Goal: Download file/media

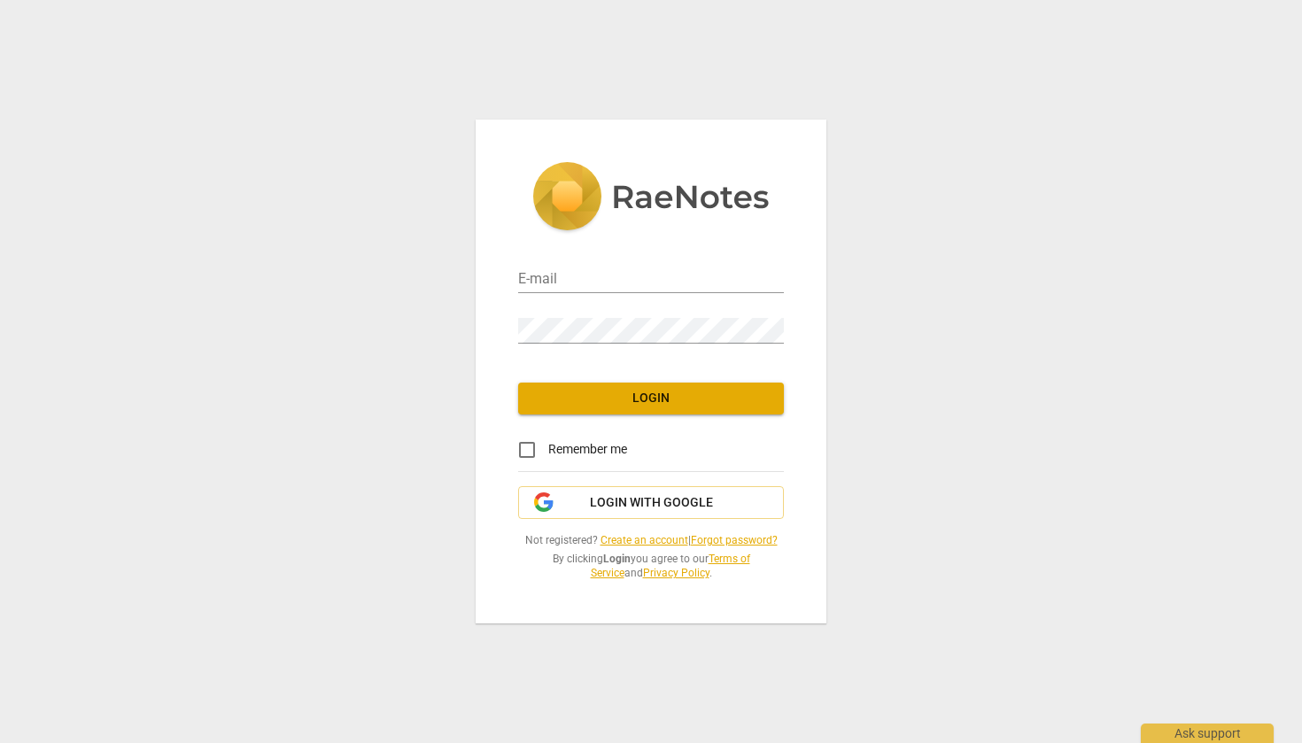
type input "[EMAIL_ADDRESS][DOMAIN_NAME]"
click at [684, 407] on span "Login" at bounding box center [651, 399] width 237 height 18
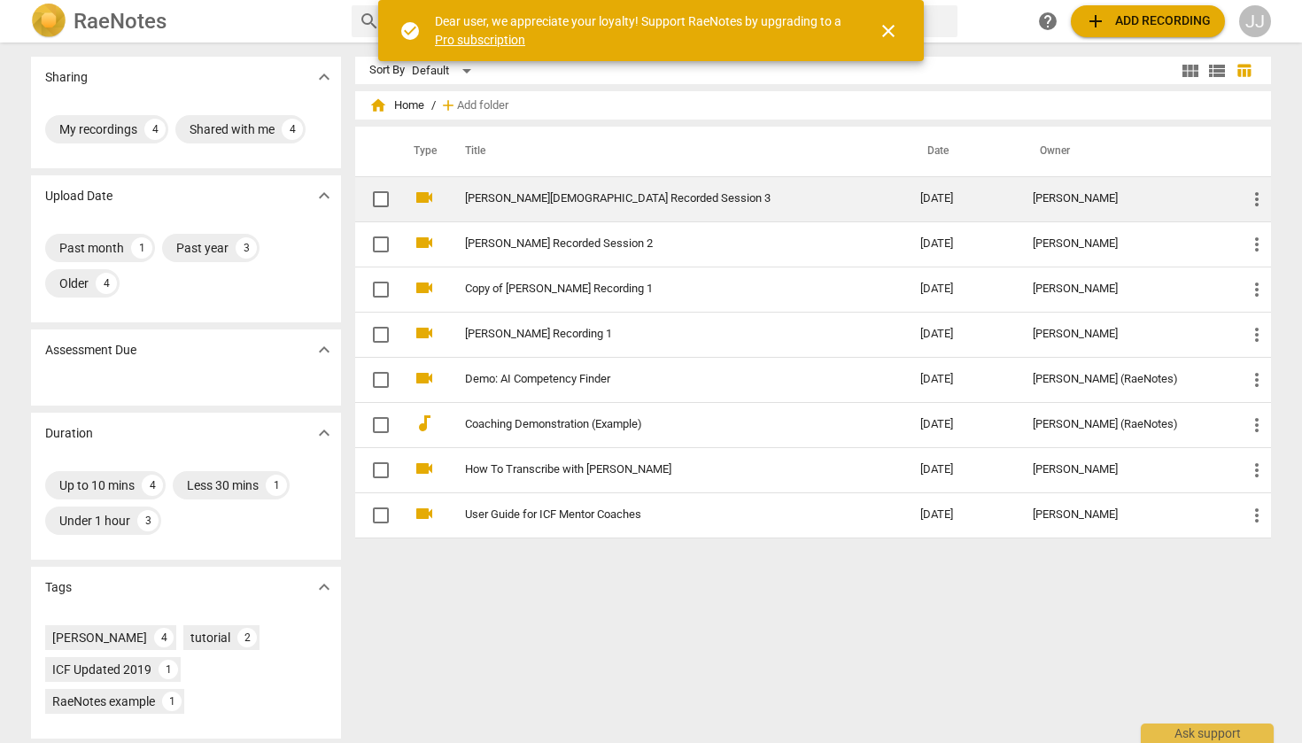
click at [520, 196] on link "[PERSON_NAME][DEMOGRAPHIC_DATA] Recorded Session 3" at bounding box center [661, 198] width 392 height 13
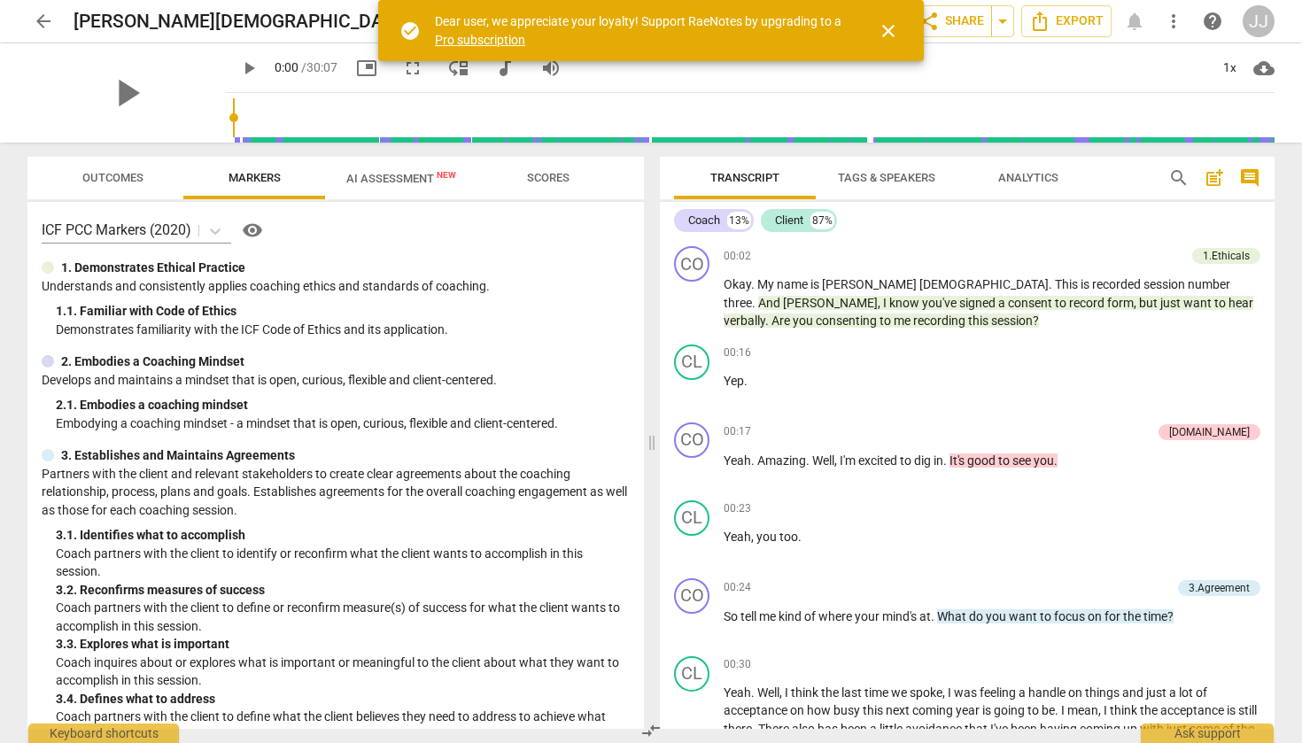
click at [899, 27] on span "close" at bounding box center [888, 30] width 43 height 21
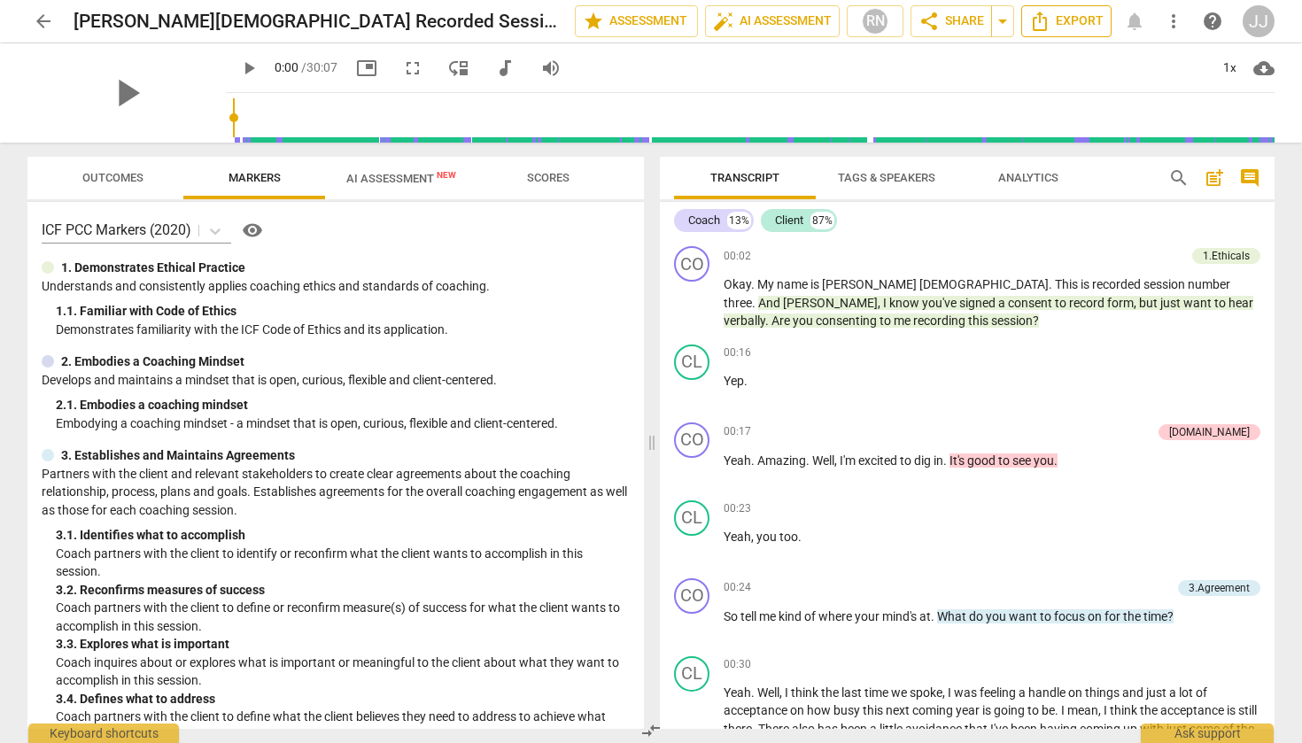
click at [1097, 26] on span "Export" at bounding box center [1067, 21] width 74 height 21
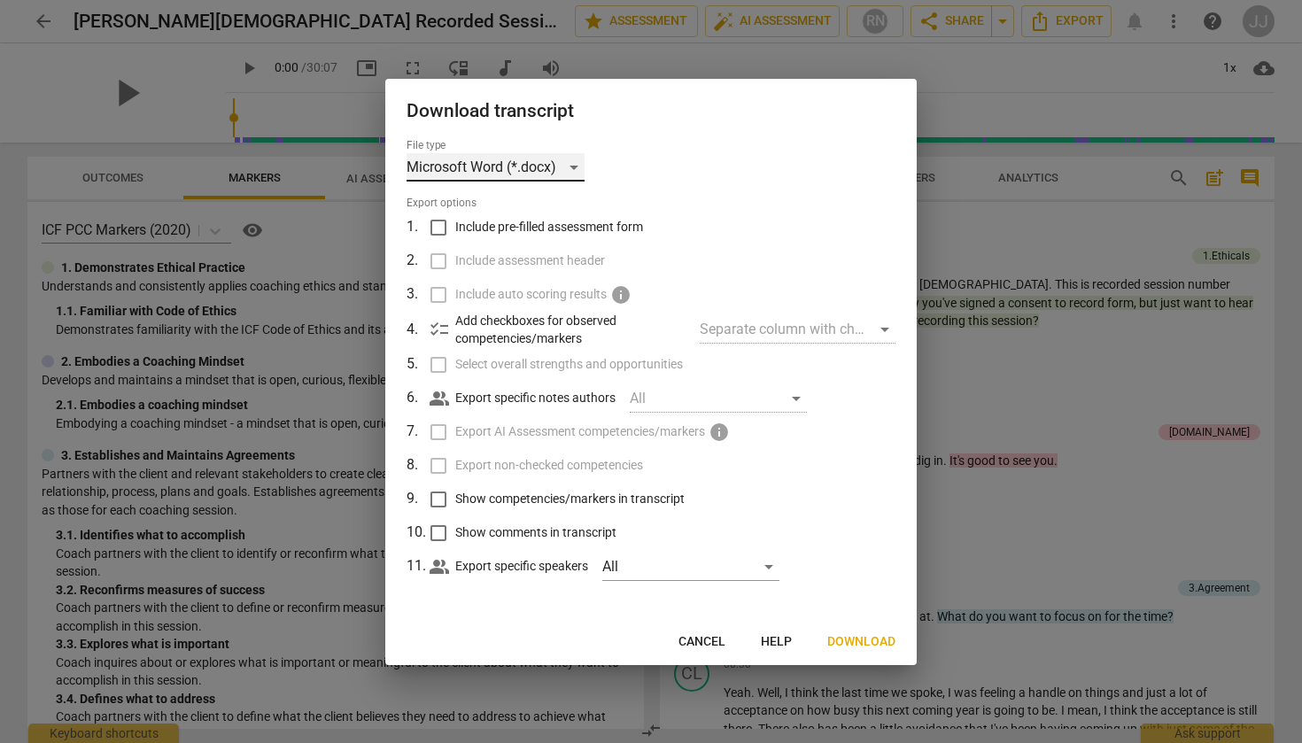
click at [511, 173] on div "Microsoft Word (*.docx)" at bounding box center [496, 167] width 178 height 28
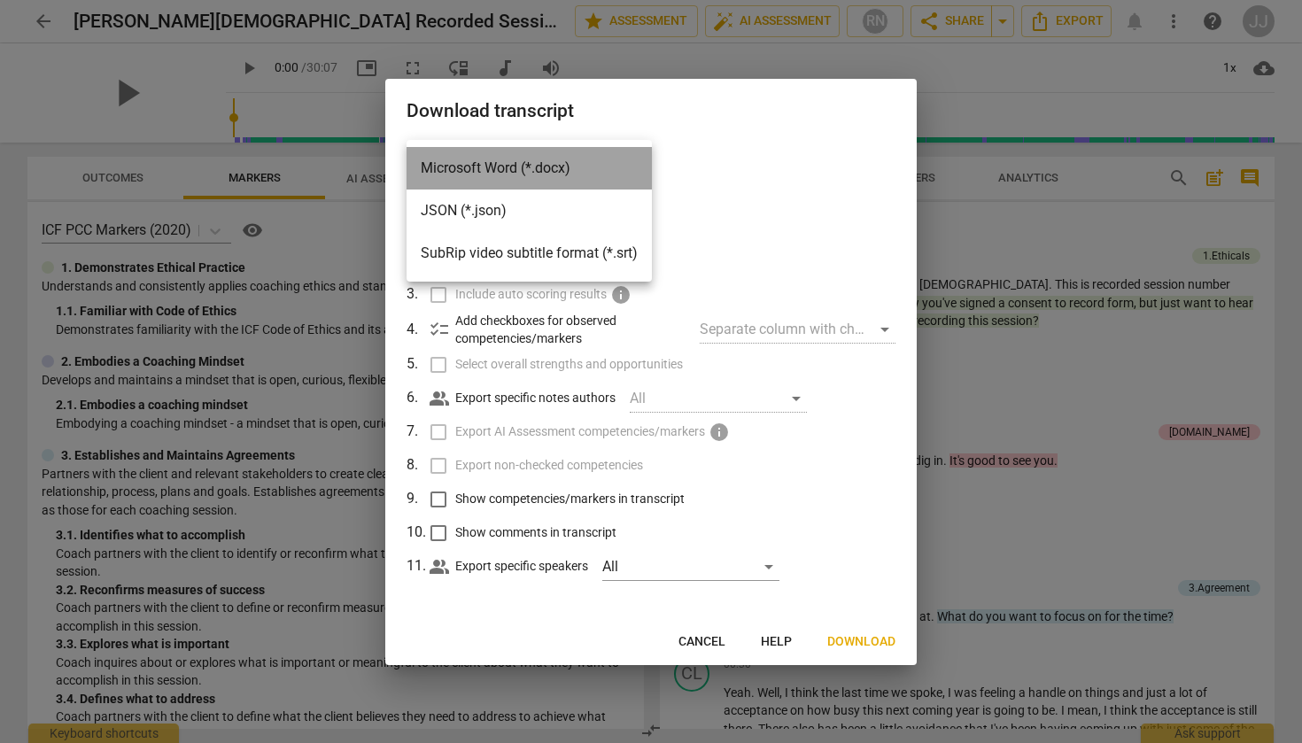
click at [511, 173] on li "Microsoft Word (*.docx)" at bounding box center [529, 168] width 245 height 43
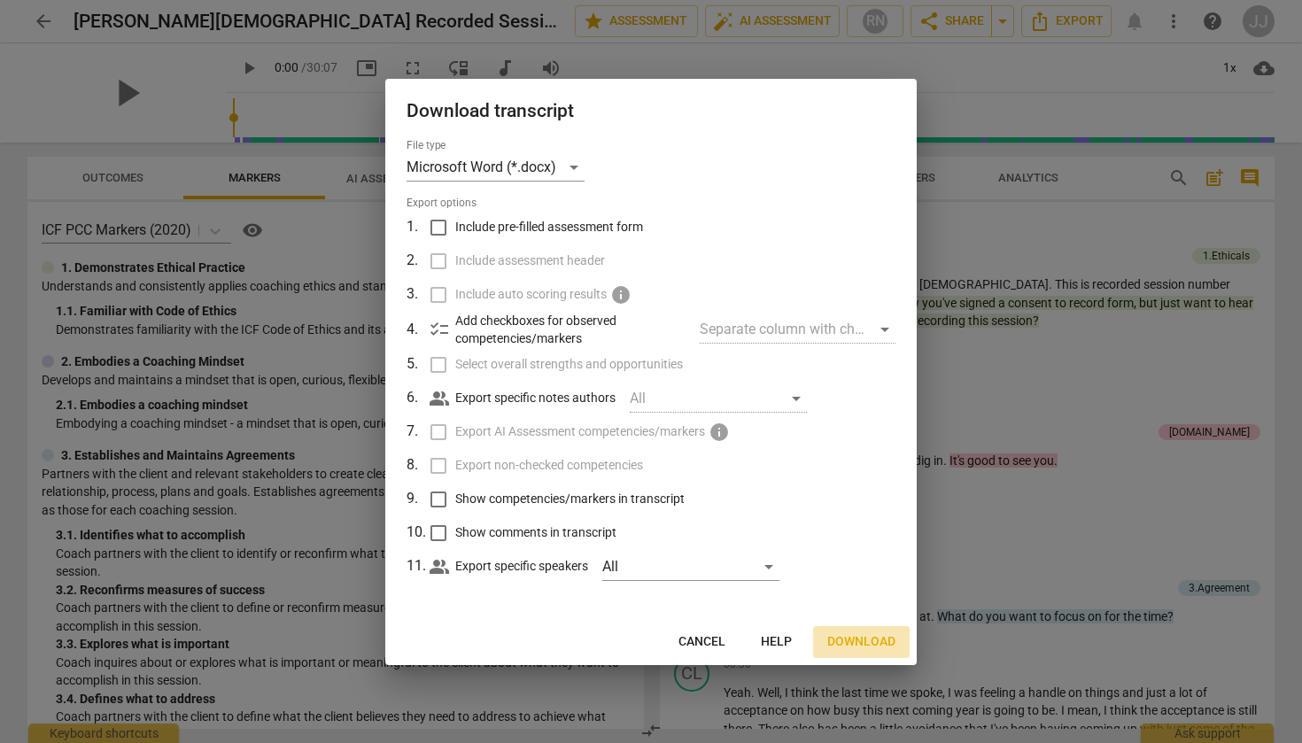
click at [849, 643] on span "Download" at bounding box center [862, 643] width 68 height 18
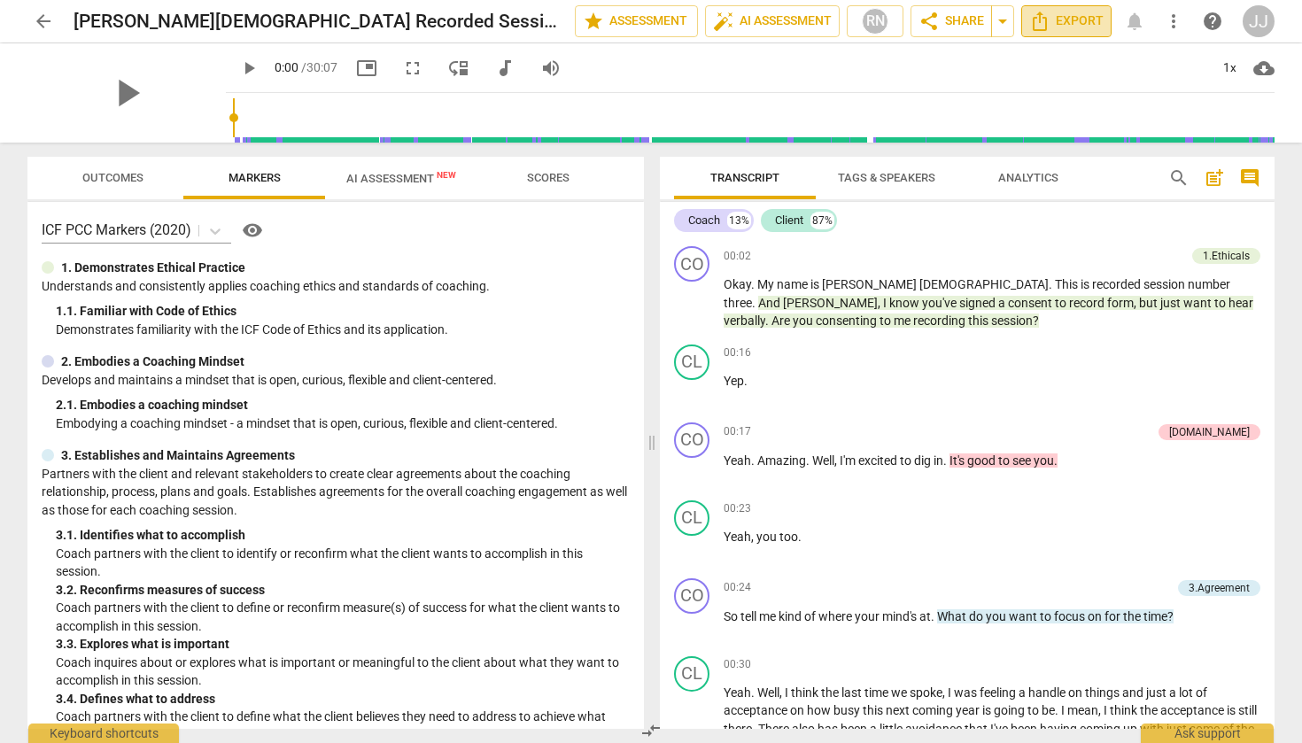
click at [1078, 21] on span "Export" at bounding box center [1067, 21] width 74 height 21
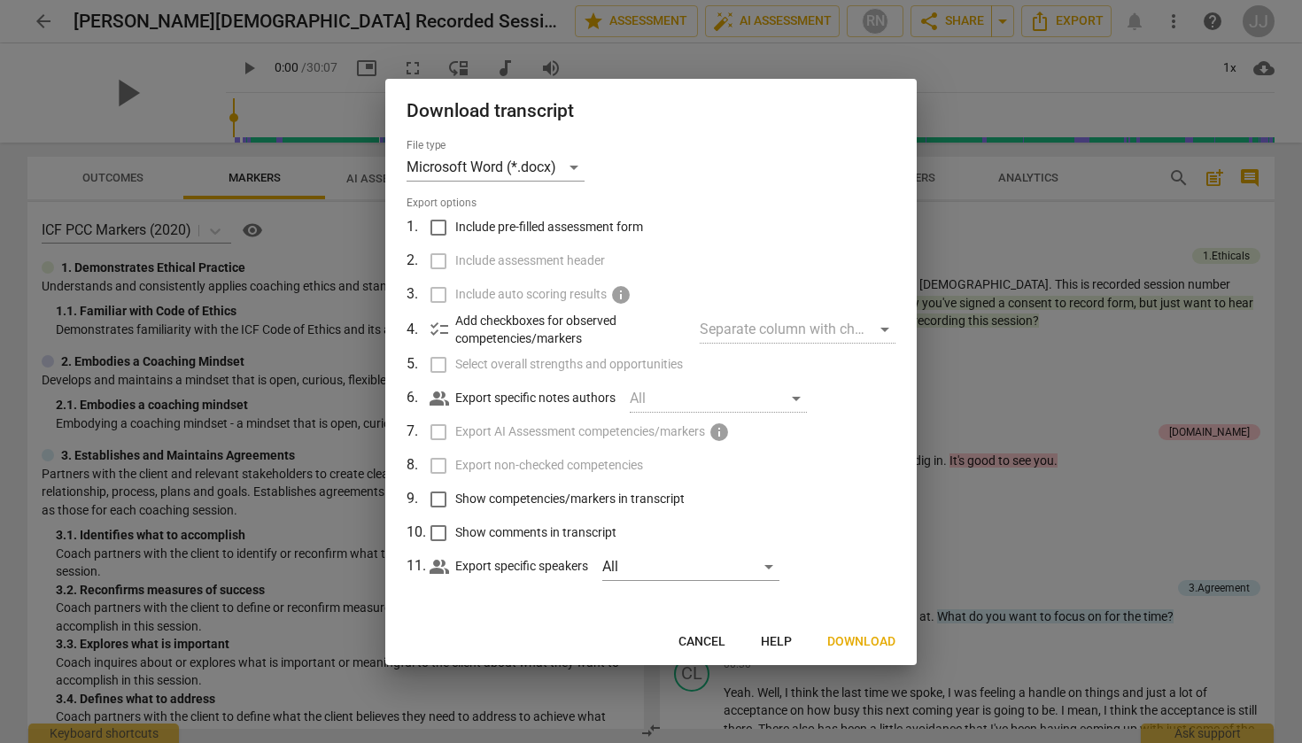
click at [847, 637] on span "Download" at bounding box center [862, 643] width 68 height 18
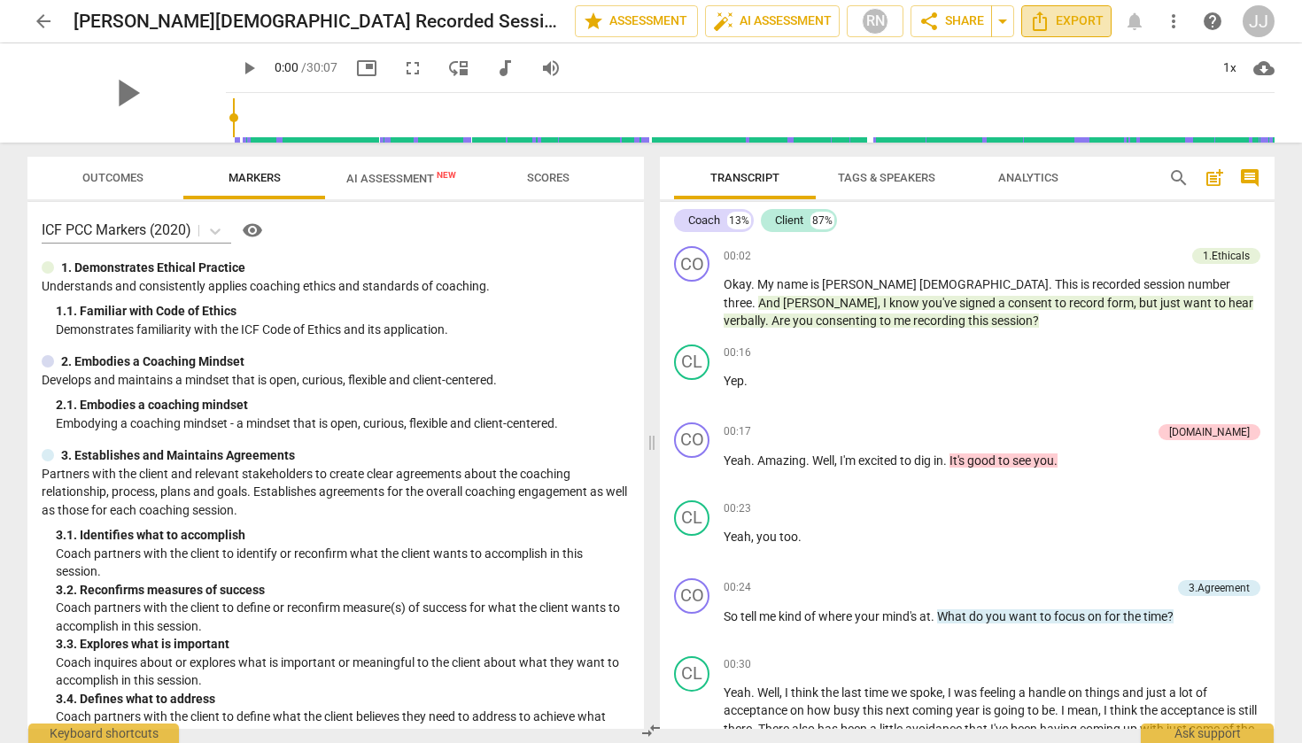
click at [1070, 26] on span "Export" at bounding box center [1067, 21] width 74 height 21
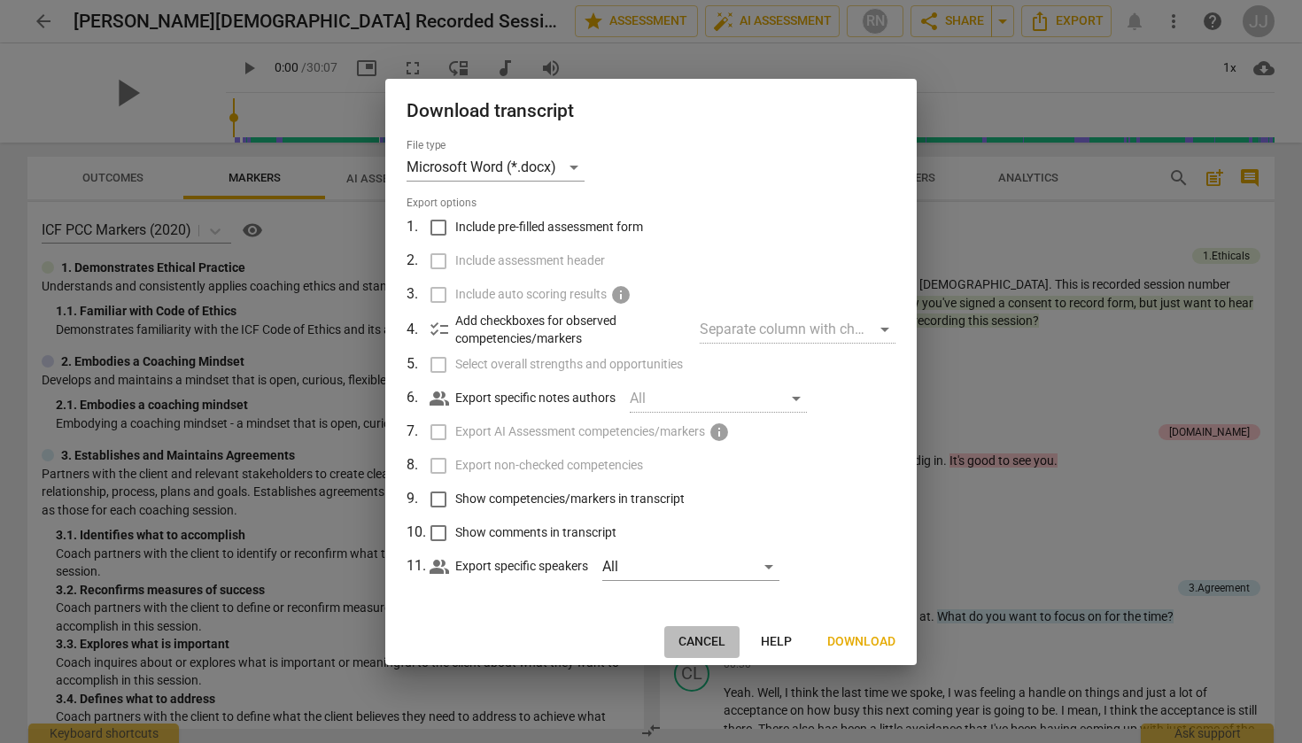
click at [694, 641] on span "Cancel" at bounding box center [702, 643] width 47 height 18
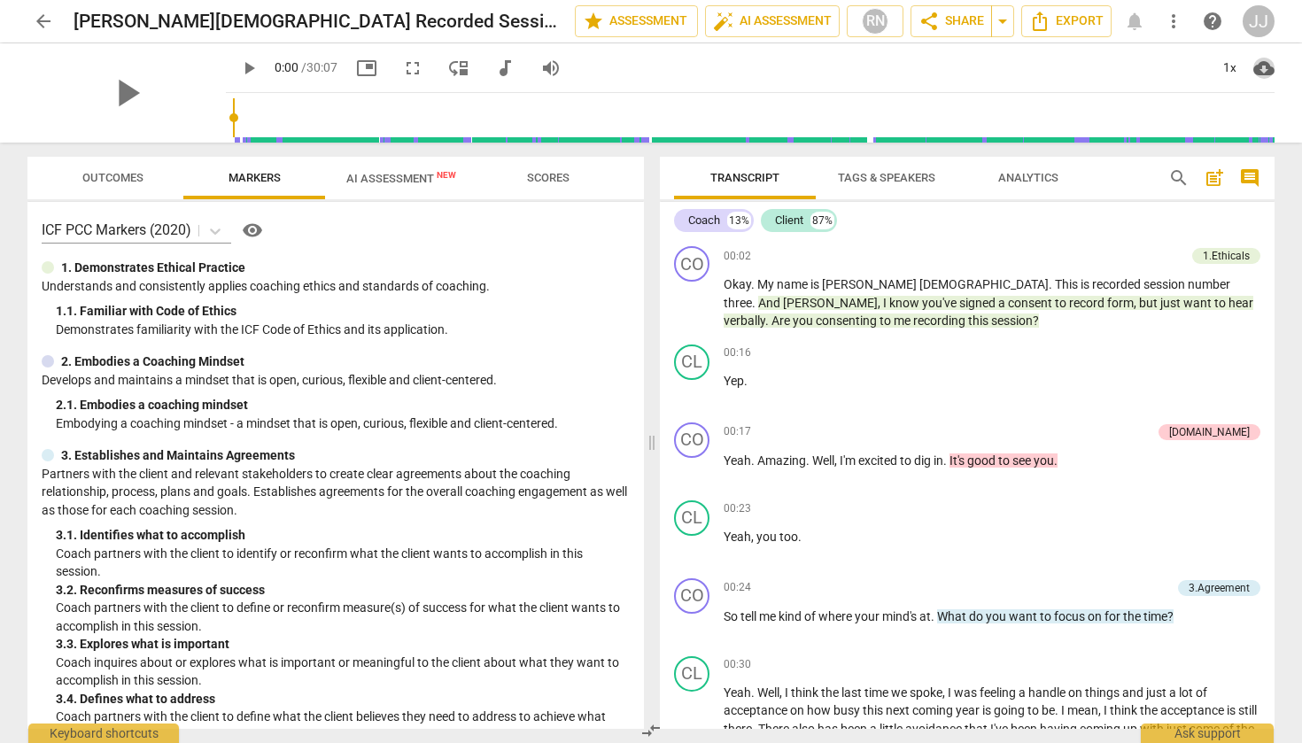
click at [1270, 66] on span "cloud_download" at bounding box center [1264, 68] width 21 height 21
click at [1252, 102] on li "Download video" at bounding box center [1223, 110] width 131 height 43
drag, startPoint x: 1017, startPoint y: 436, endPoint x: 975, endPoint y: 402, distance: 54.2
click at [975, 402] on div "00:16 + Add competency keyboard_arrow_right Yep ." at bounding box center [992, 377] width 537 height 64
